Goal: Task Accomplishment & Management: Manage account settings

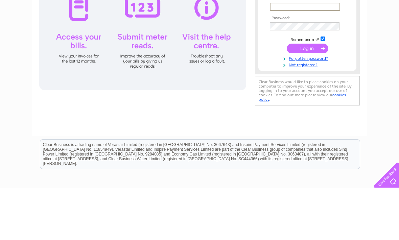
type input "[EMAIL_ADDRESS][DOMAIN_NAME]"
click at [307, 101] on input "submit" at bounding box center [308, 100] width 42 height 9
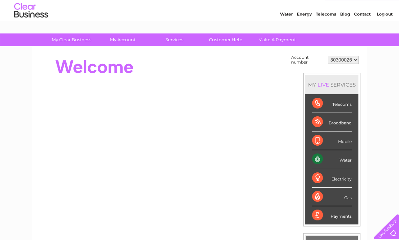
scroll to position [17, 0]
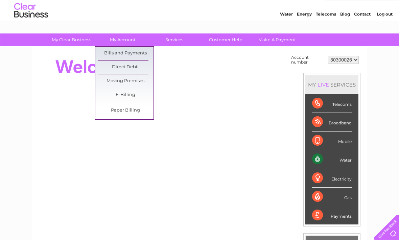
click at [139, 53] on link "Bills and Payments" at bounding box center [126, 54] width 56 height 14
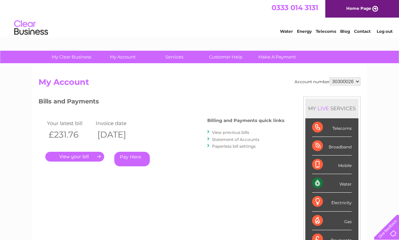
click at [85, 157] on link "." at bounding box center [74, 157] width 59 height 10
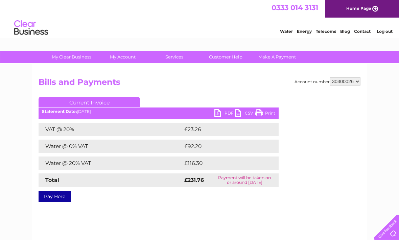
click at [215, 114] on link "PDF" at bounding box center [224, 114] width 20 height 10
